Goal: Communication & Community: Participate in discussion

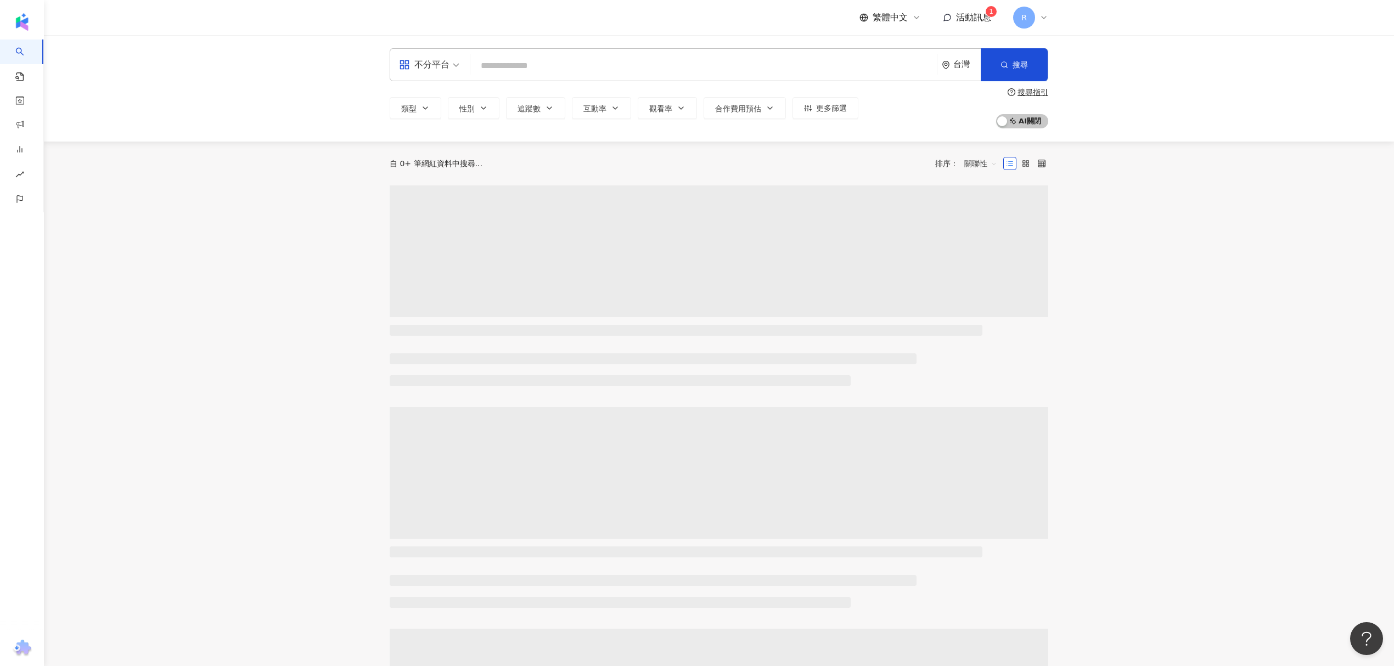
click at [973, 16] on span "活動訊息" at bounding box center [973, 17] width 35 height 10
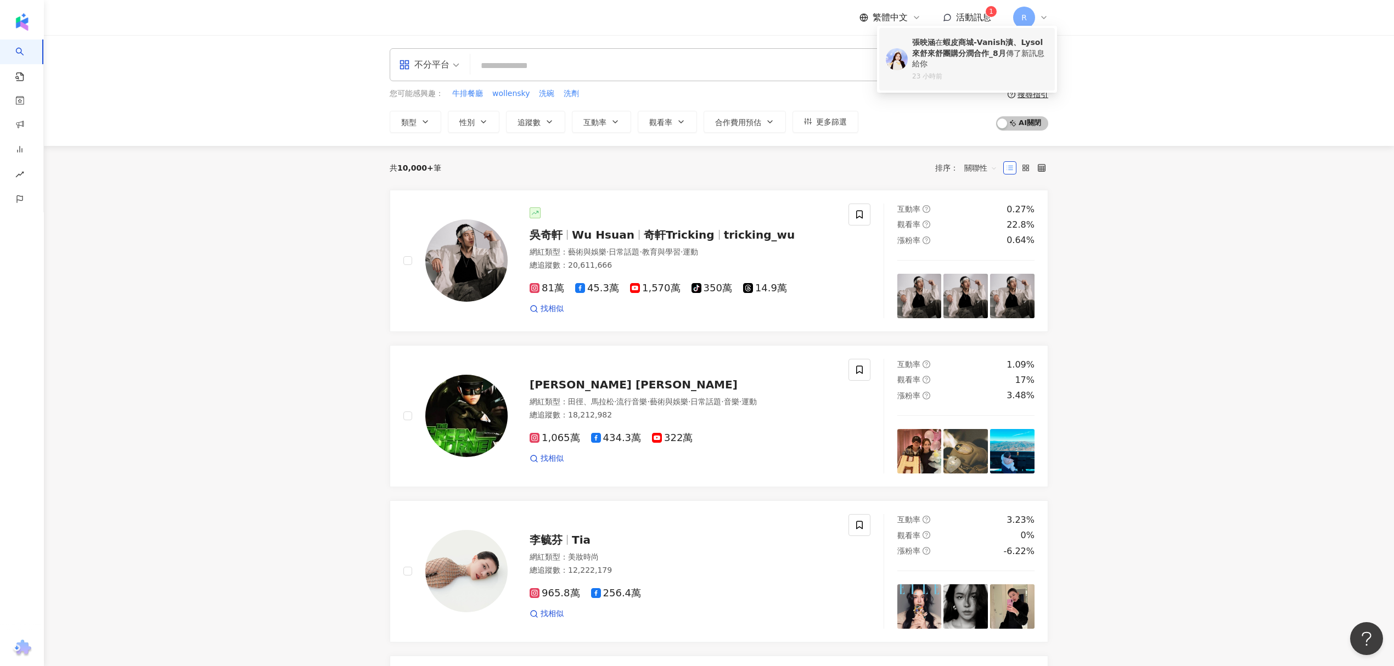
click at [960, 50] on b "蝦皮商城-Vanish漬、Lysol來舒來舒團購分潤合作_8月" at bounding box center [977, 48] width 131 height 20
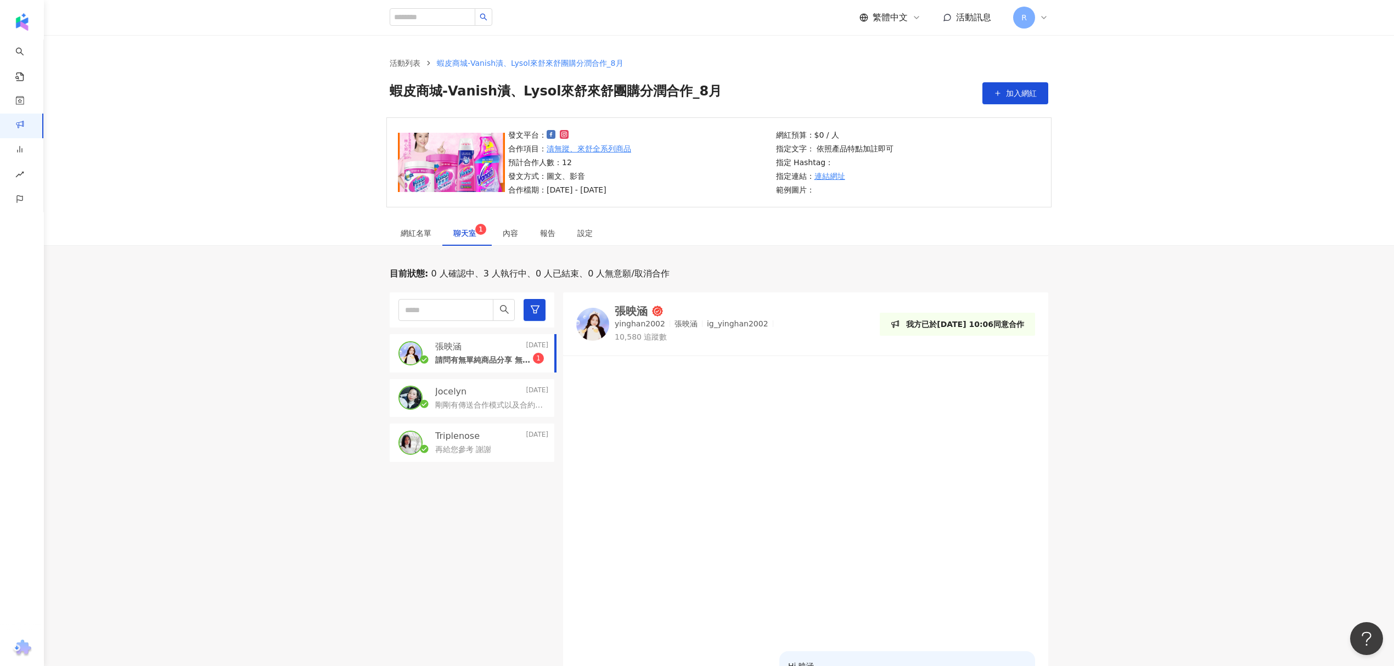
click at [459, 229] on span "聊天室 1" at bounding box center [466, 233] width 27 height 8
click at [447, 359] on p "請問有無單純商品分享 無開團呢～" at bounding box center [484, 360] width 98 height 11
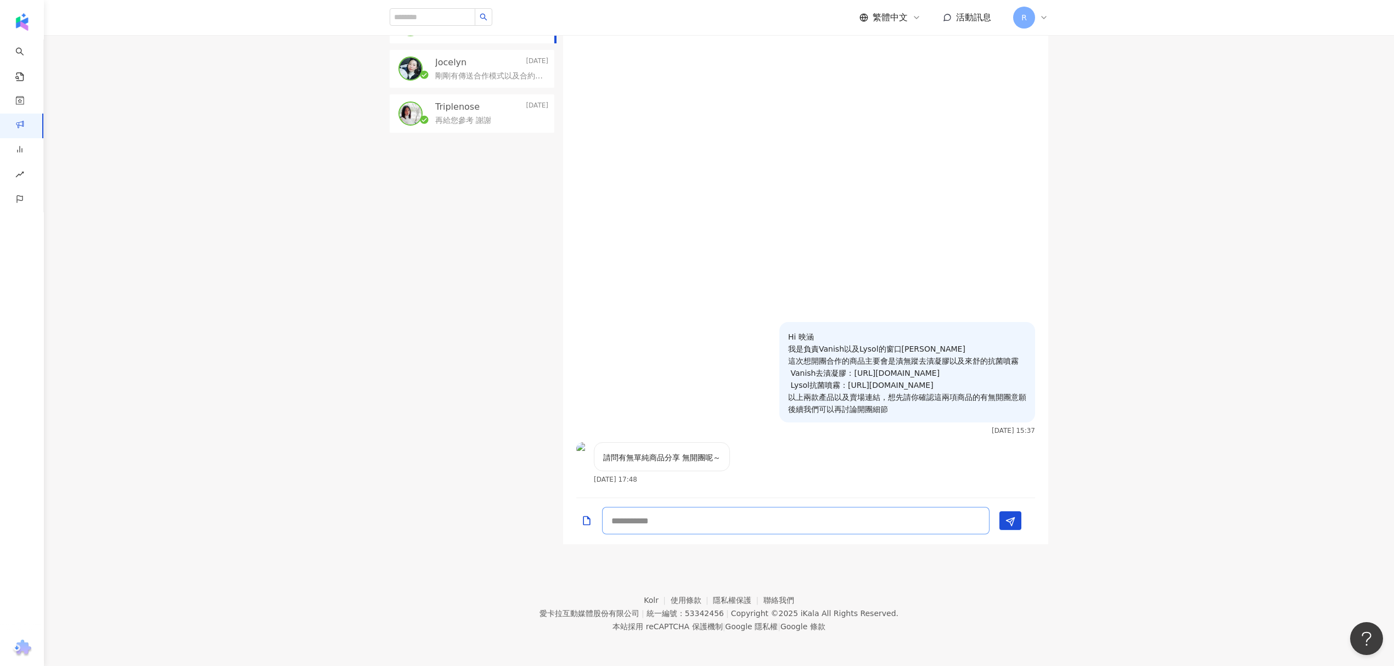
click at [791, 529] on textarea at bounding box center [796, 520] width 388 height 27
type textarea "*"
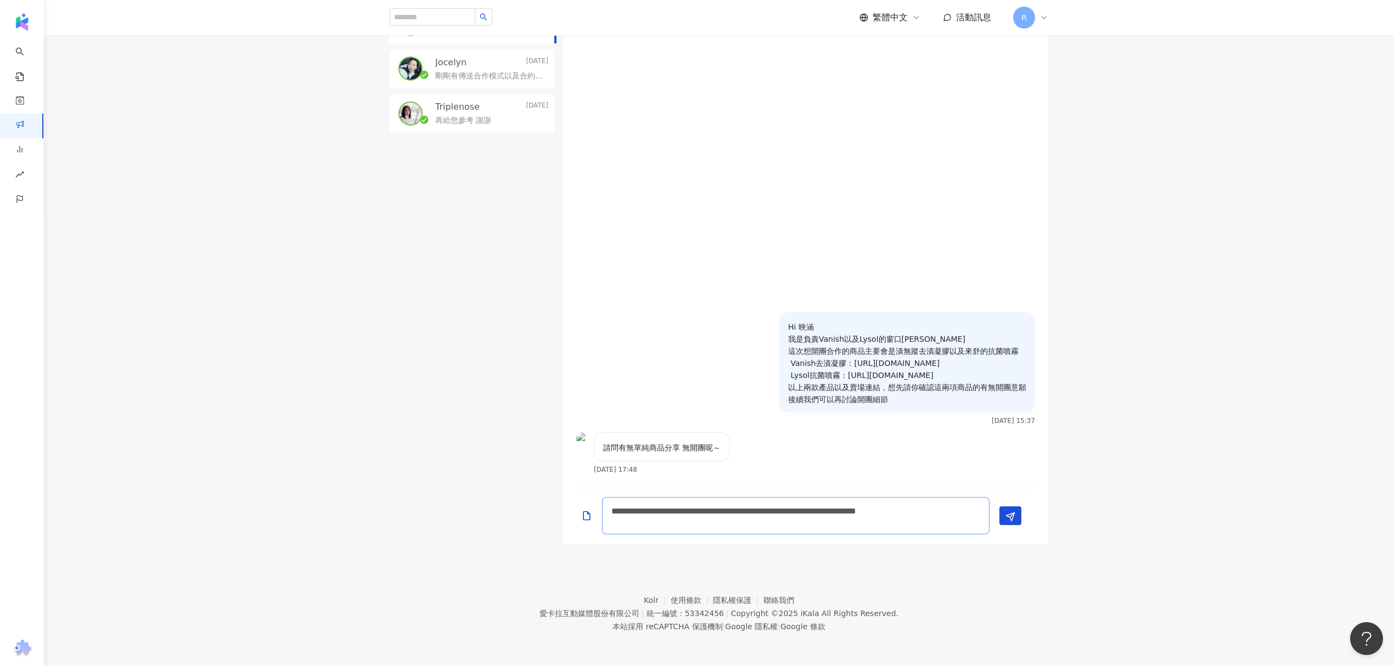
type textarea "**********"
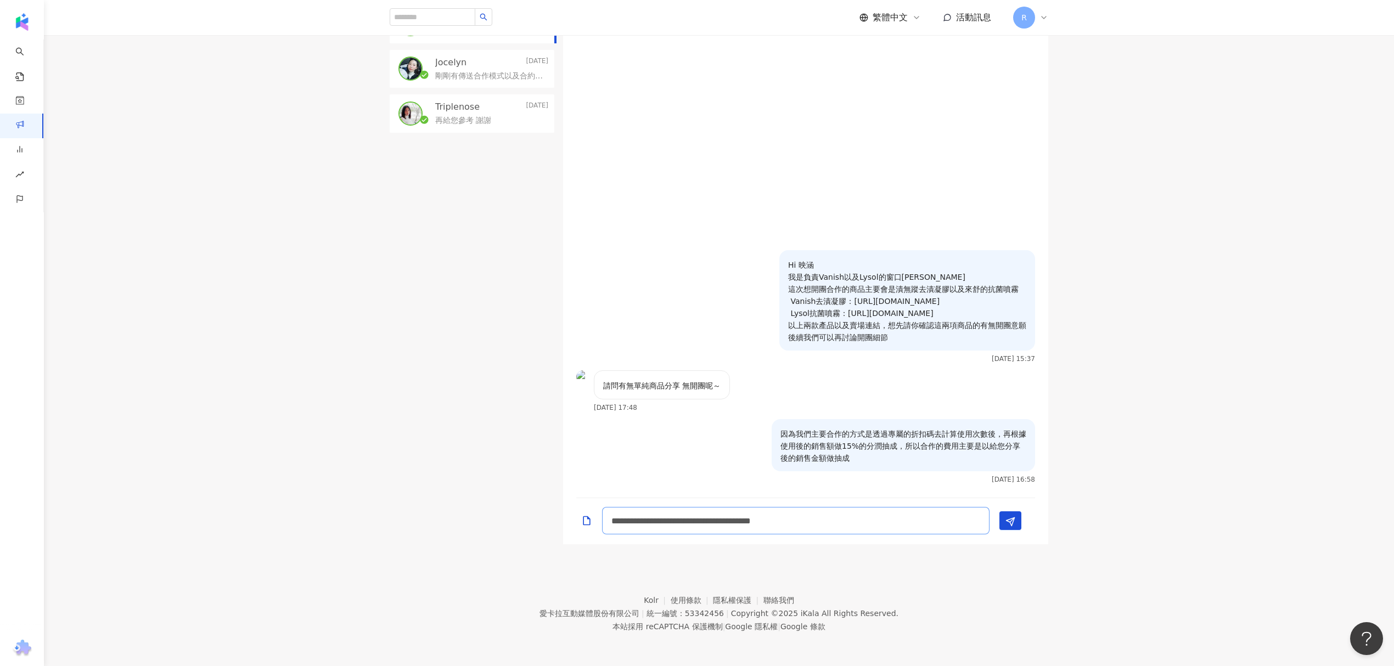
scroll to position [1, 0]
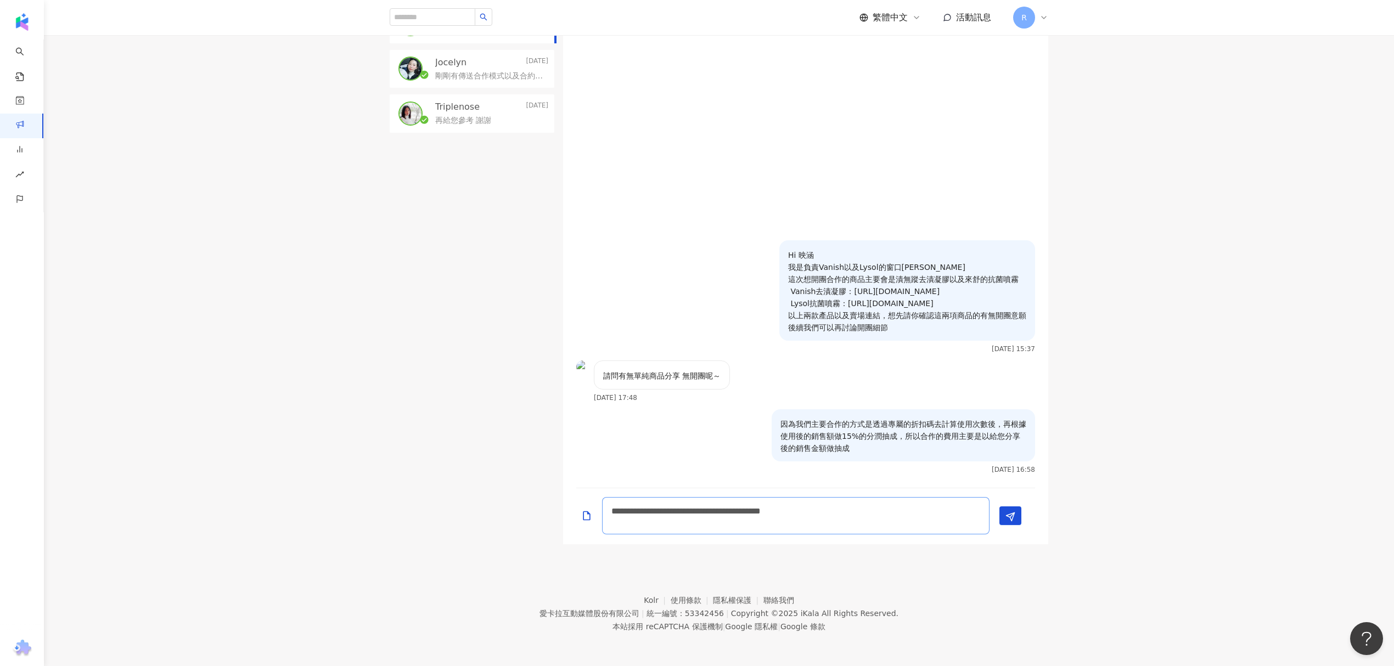
type textarea "**********"
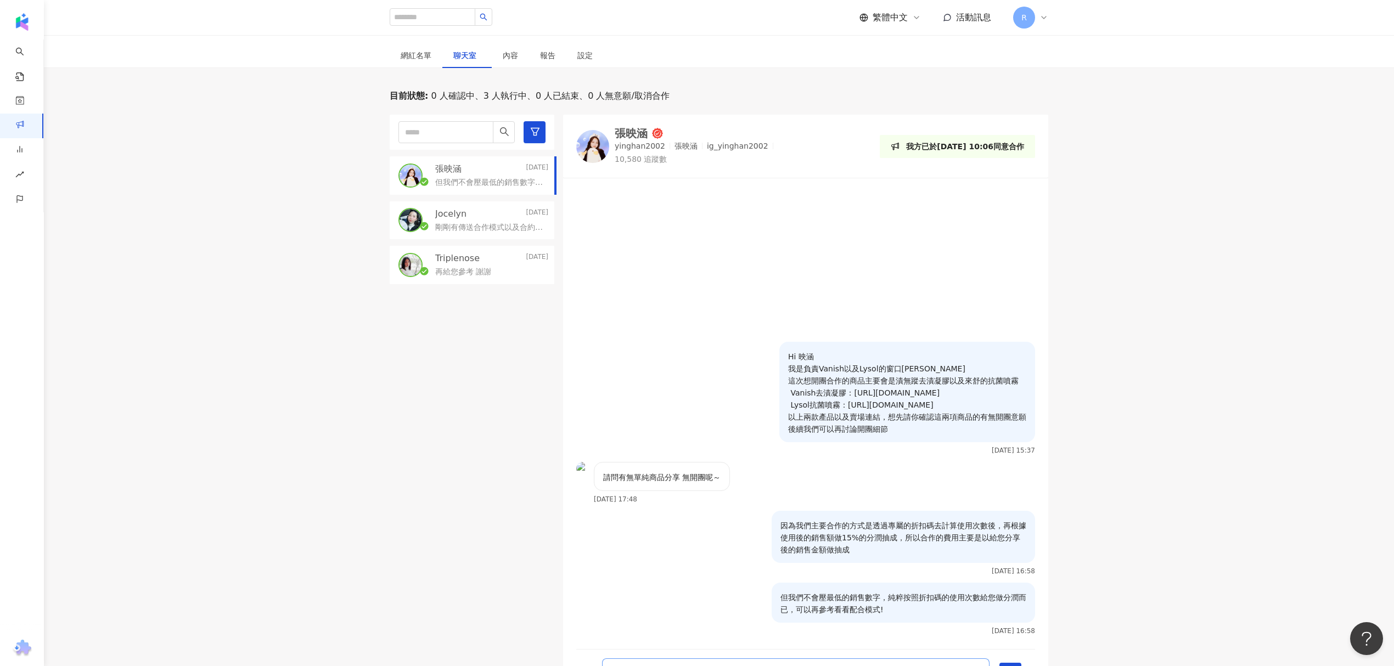
scroll to position [293, 0]
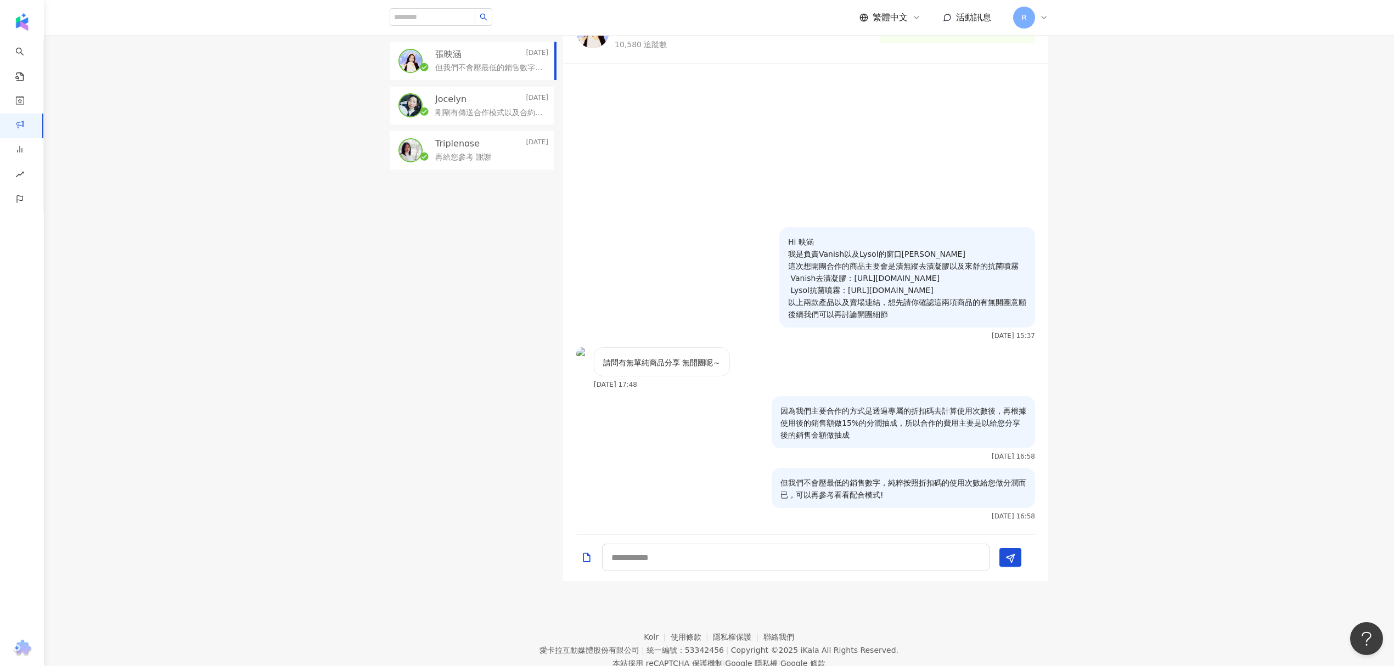
click at [441, 384] on div "[PERSON_NAME][DATE] 但我們不會壓最低的銷售數字，純粹按照折扣碼的使用次數給您做分潤而已，可以再參考看看配合模式! Jocelyn [DAT…" at bounding box center [476, 290] width 173 height 581
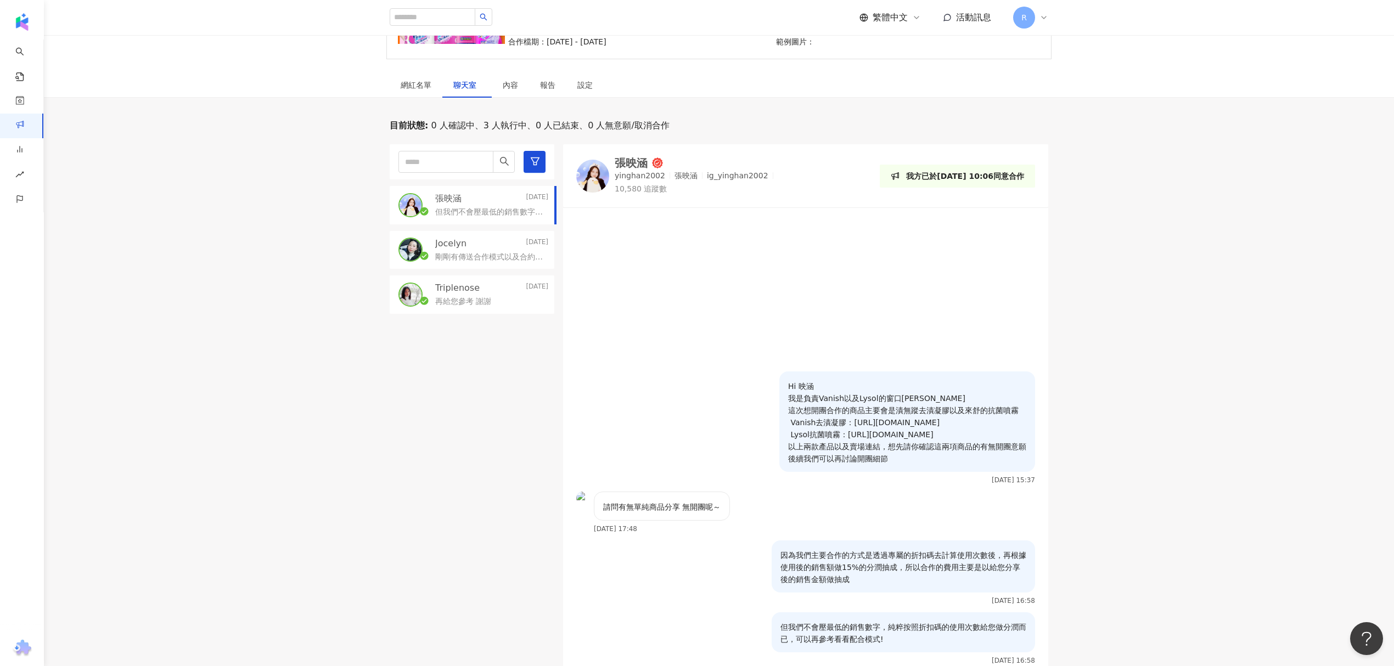
scroll to position [0, 0]
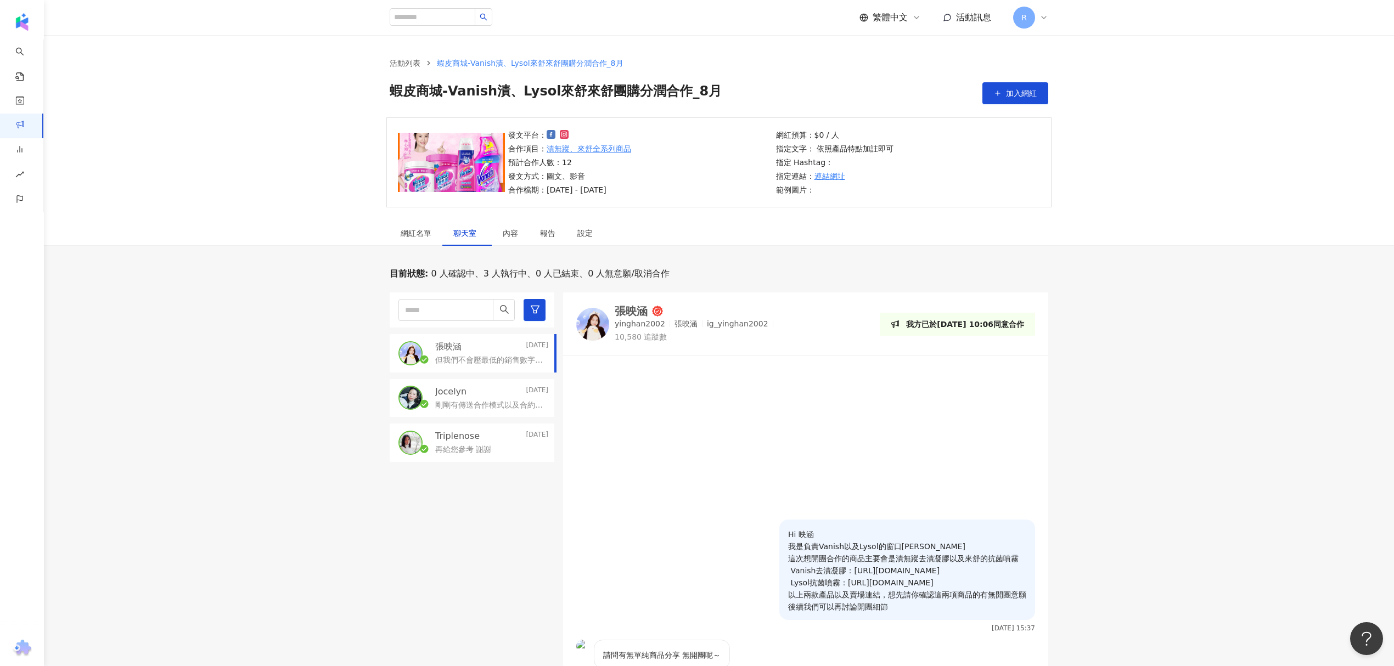
click at [444, 397] on p "Jocelyn" at bounding box center [450, 392] width 31 height 12
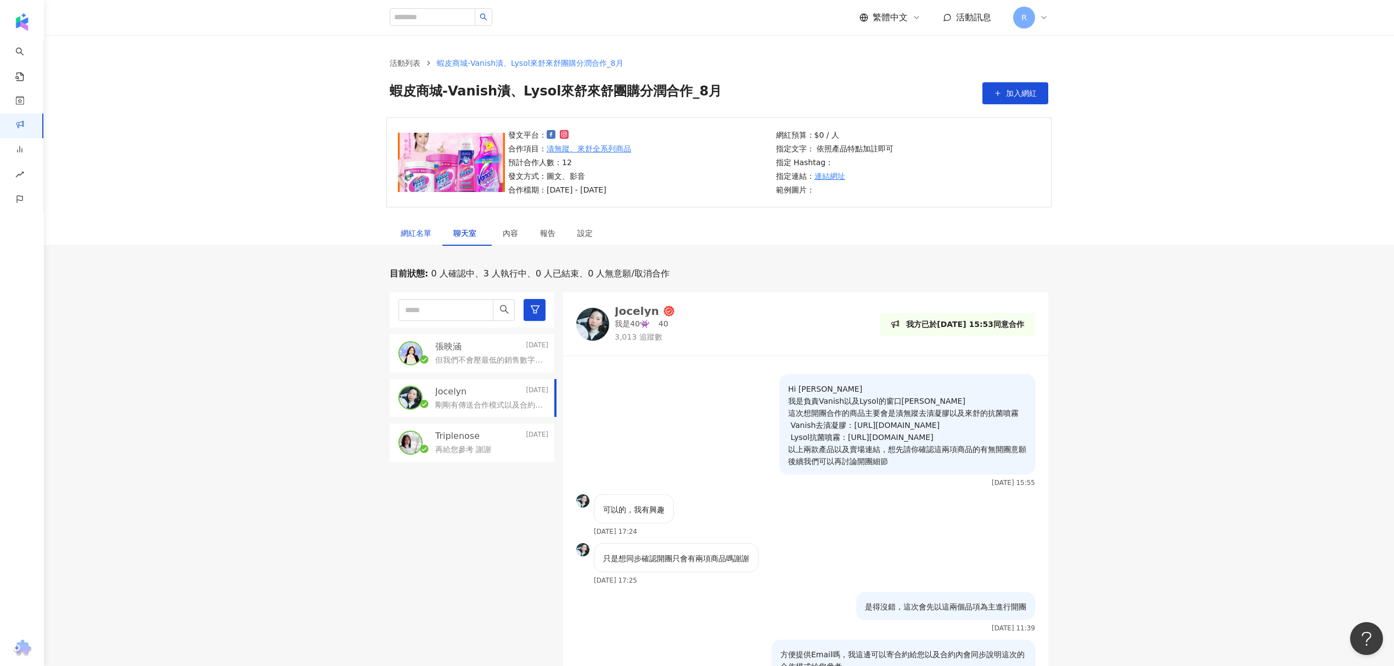
click at [416, 233] on div "網紅名單" at bounding box center [416, 233] width 31 height 12
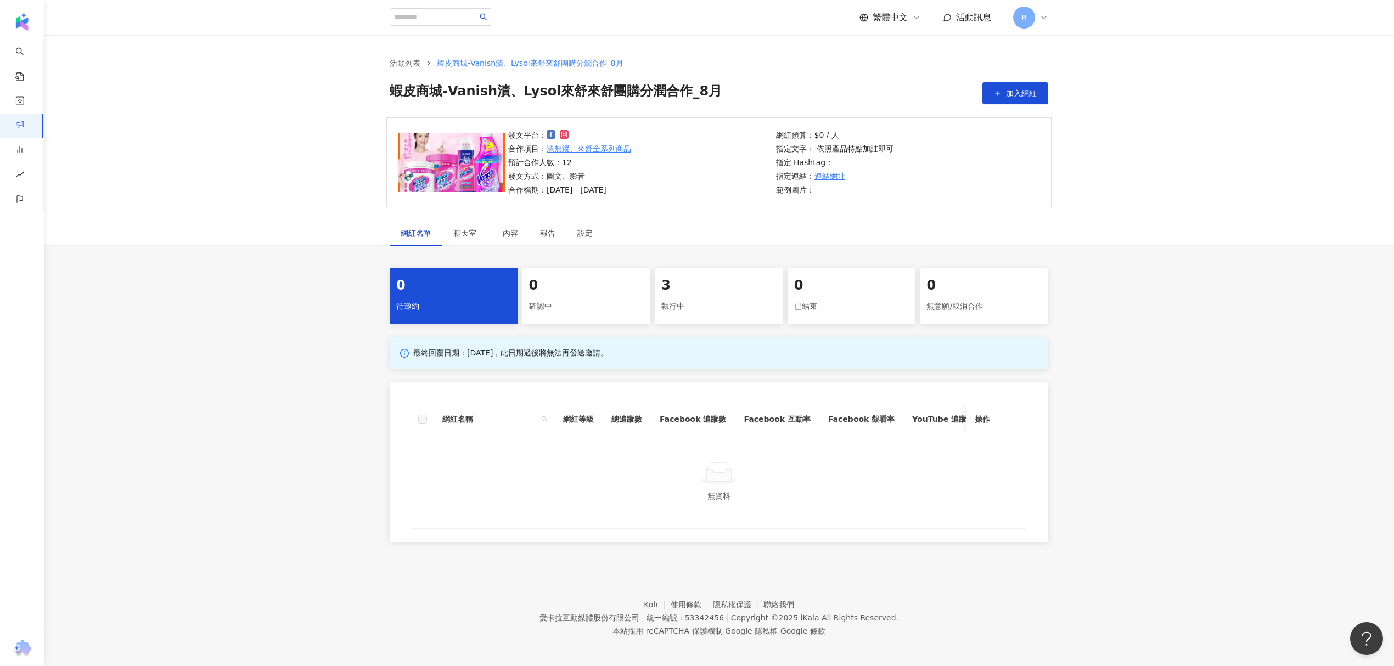
click at [875, 298] on div "已結束" at bounding box center [851, 307] width 115 height 19
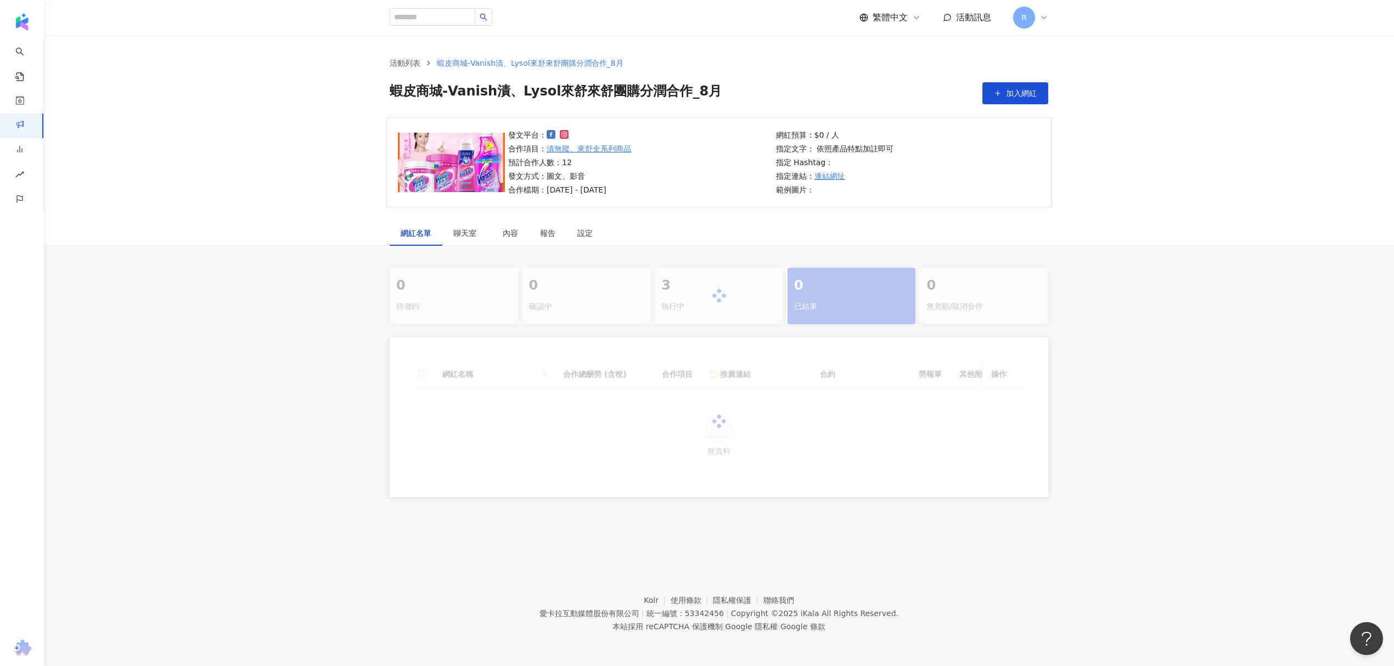
click at [1022, 297] on div at bounding box center [719, 296] width 659 height 57
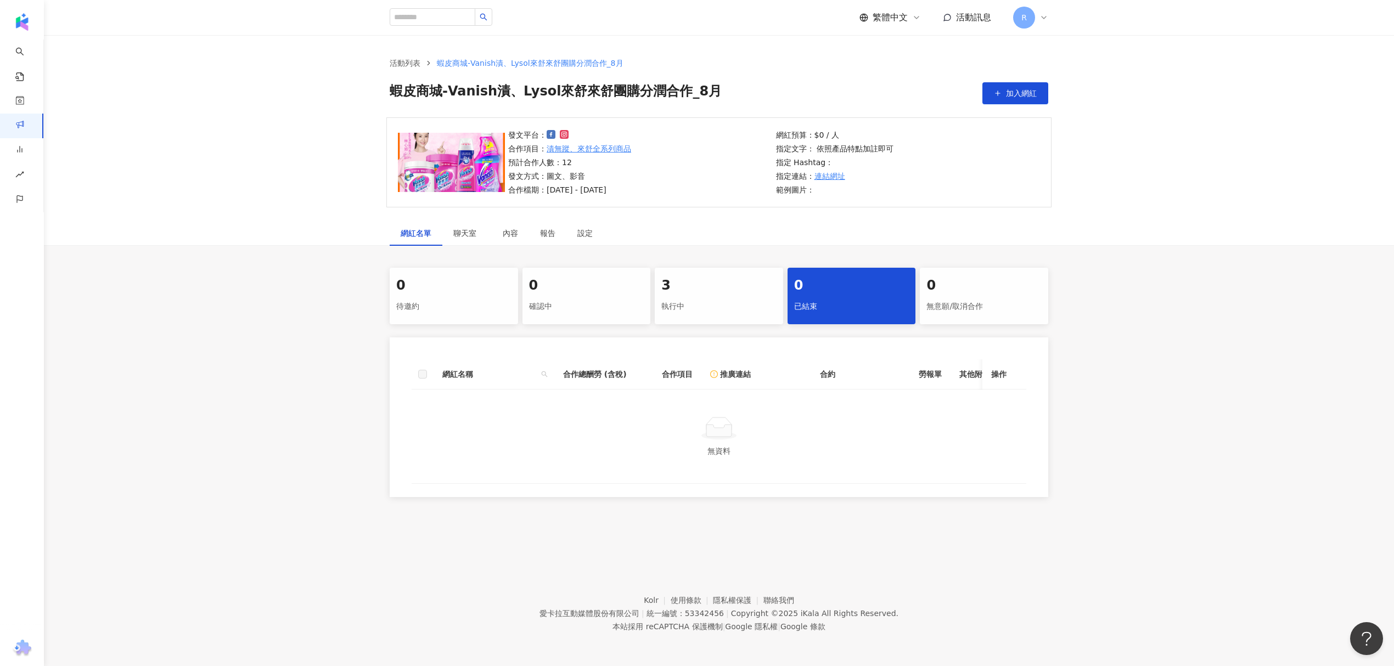
click at [486, 284] on div "0" at bounding box center [453, 286] width 115 height 19
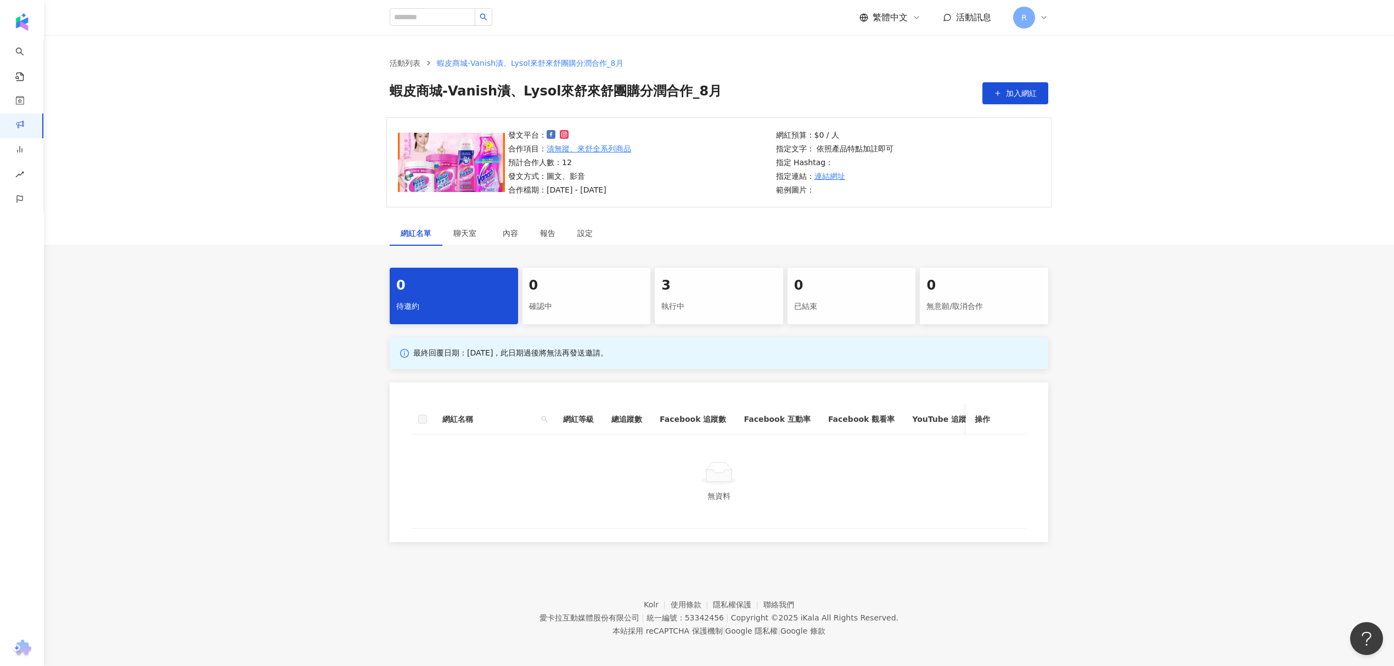
click at [428, 233] on div "網紅名單" at bounding box center [416, 233] width 31 height 12
